Goal: Communication & Community: Participate in discussion

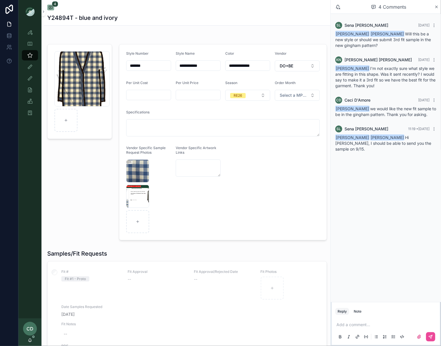
click at [370, 325] on p "scrollable content" at bounding box center [386, 325] width 101 height 6
click at [432, 335] on icon "scrollable content" at bounding box center [430, 336] width 5 height 5
click at [438, 5] on icon "scrollable content" at bounding box center [436, 7] width 4 height 5
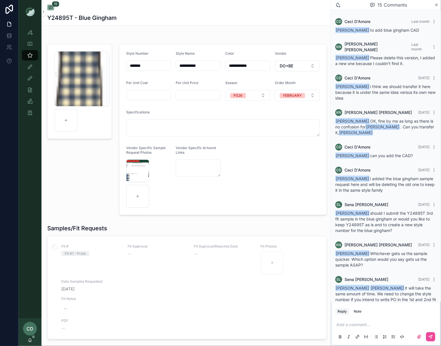
scroll to position [239, 0]
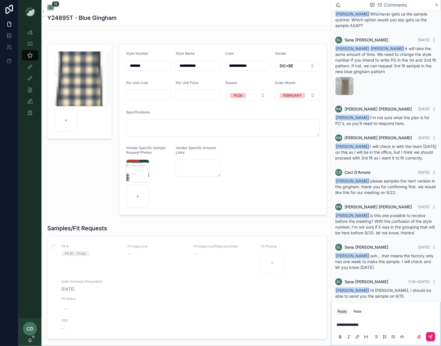
click at [352, 277] on icon "scrollable content" at bounding box center [430, 336] width 3 height 3
